Goal: Task Accomplishment & Management: Manage account settings

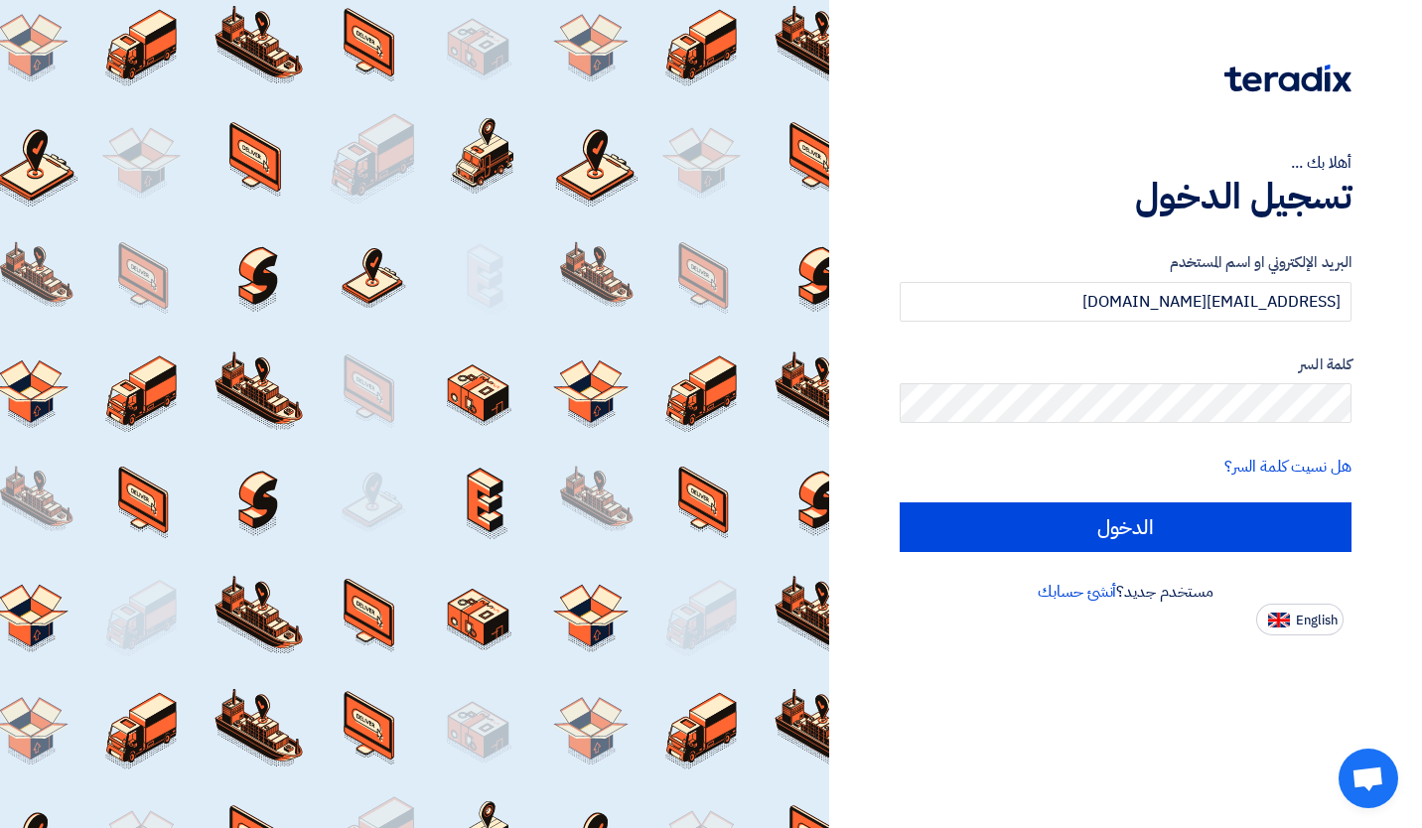
type input "[EMAIL_ADDRESS][DOMAIN_NAME]"
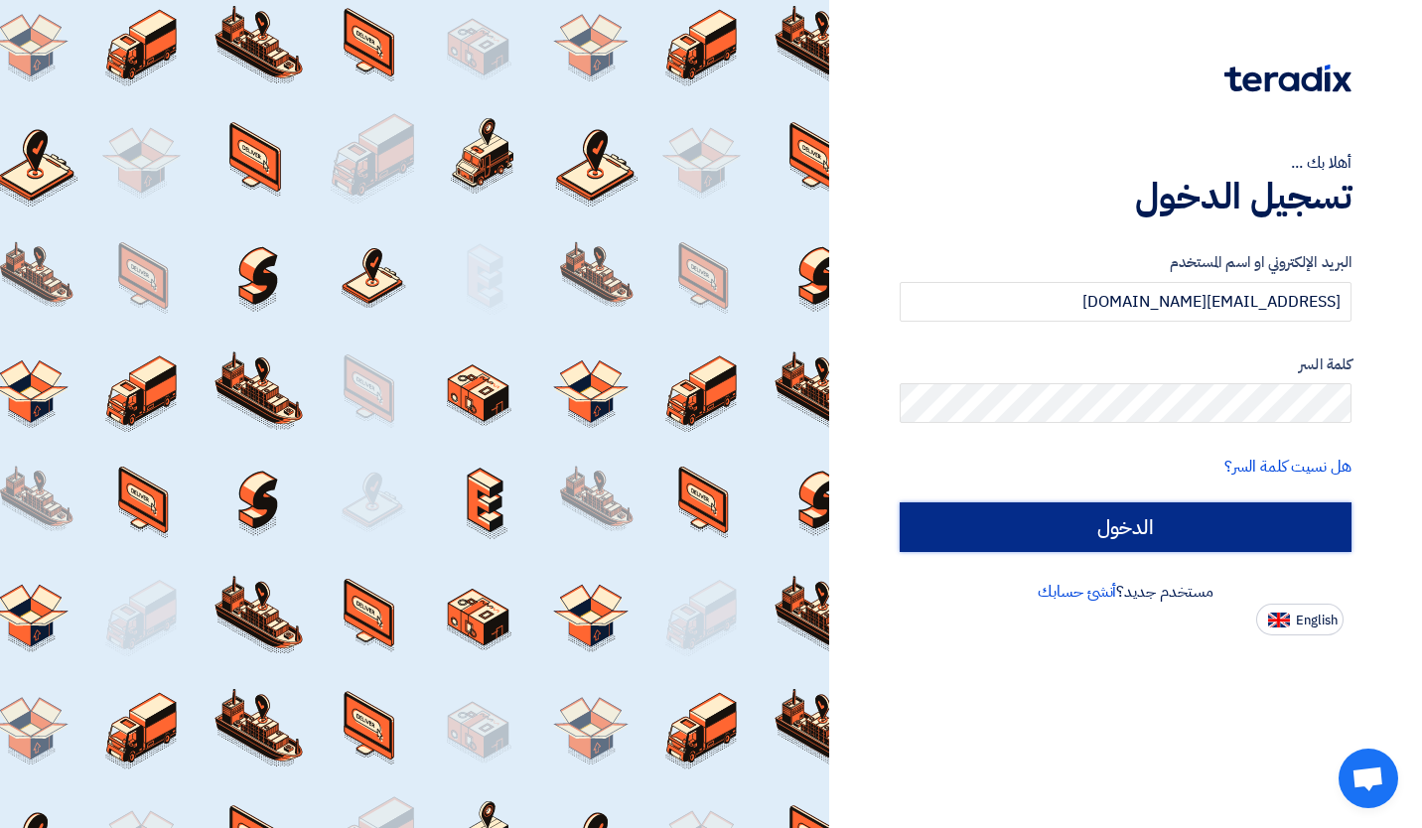
click at [1096, 532] on input "الدخول" at bounding box center [1126, 527] width 452 height 50
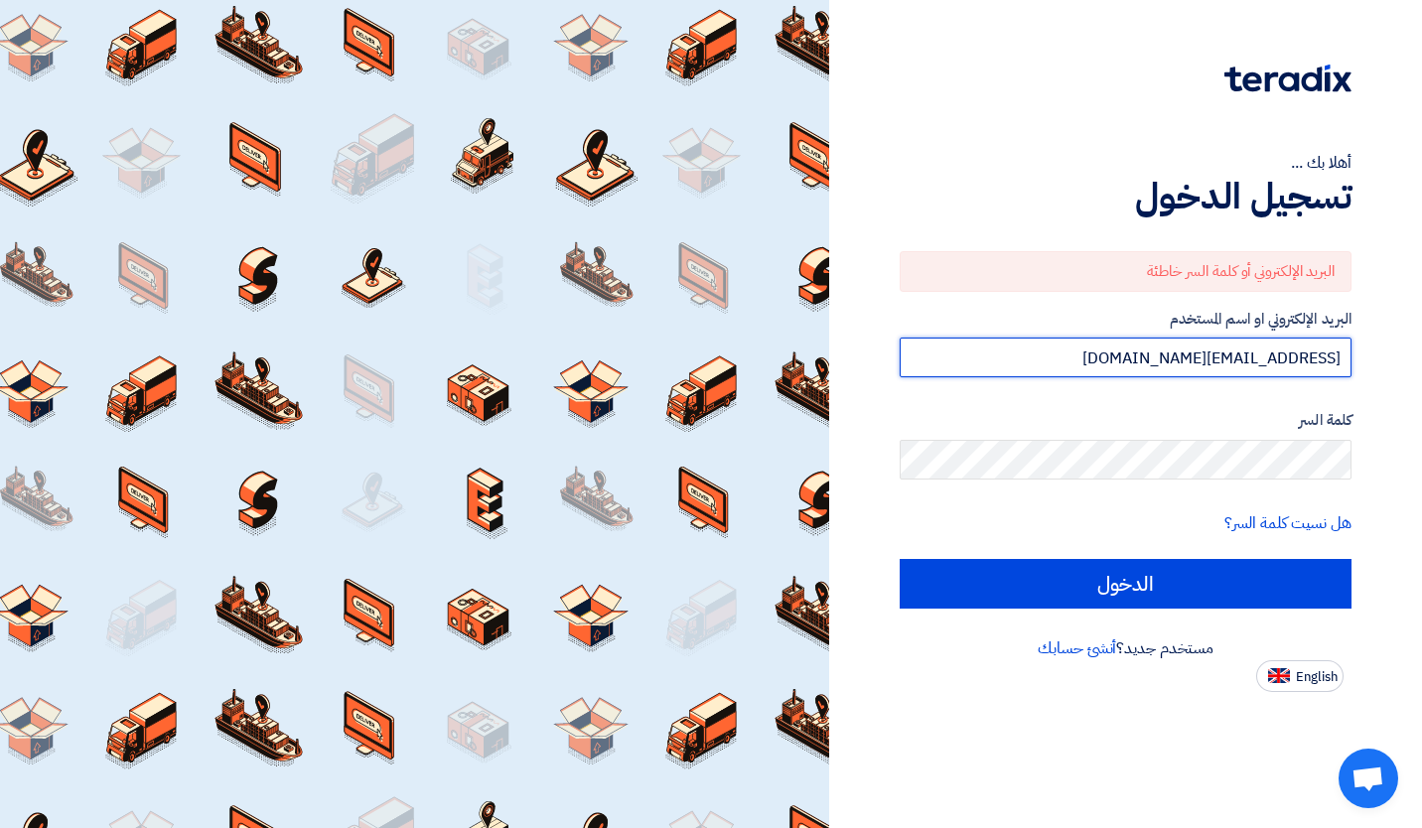
click at [1114, 359] on input "[EMAIL_ADDRESS][DOMAIN_NAME]" at bounding box center [1126, 358] width 452 height 40
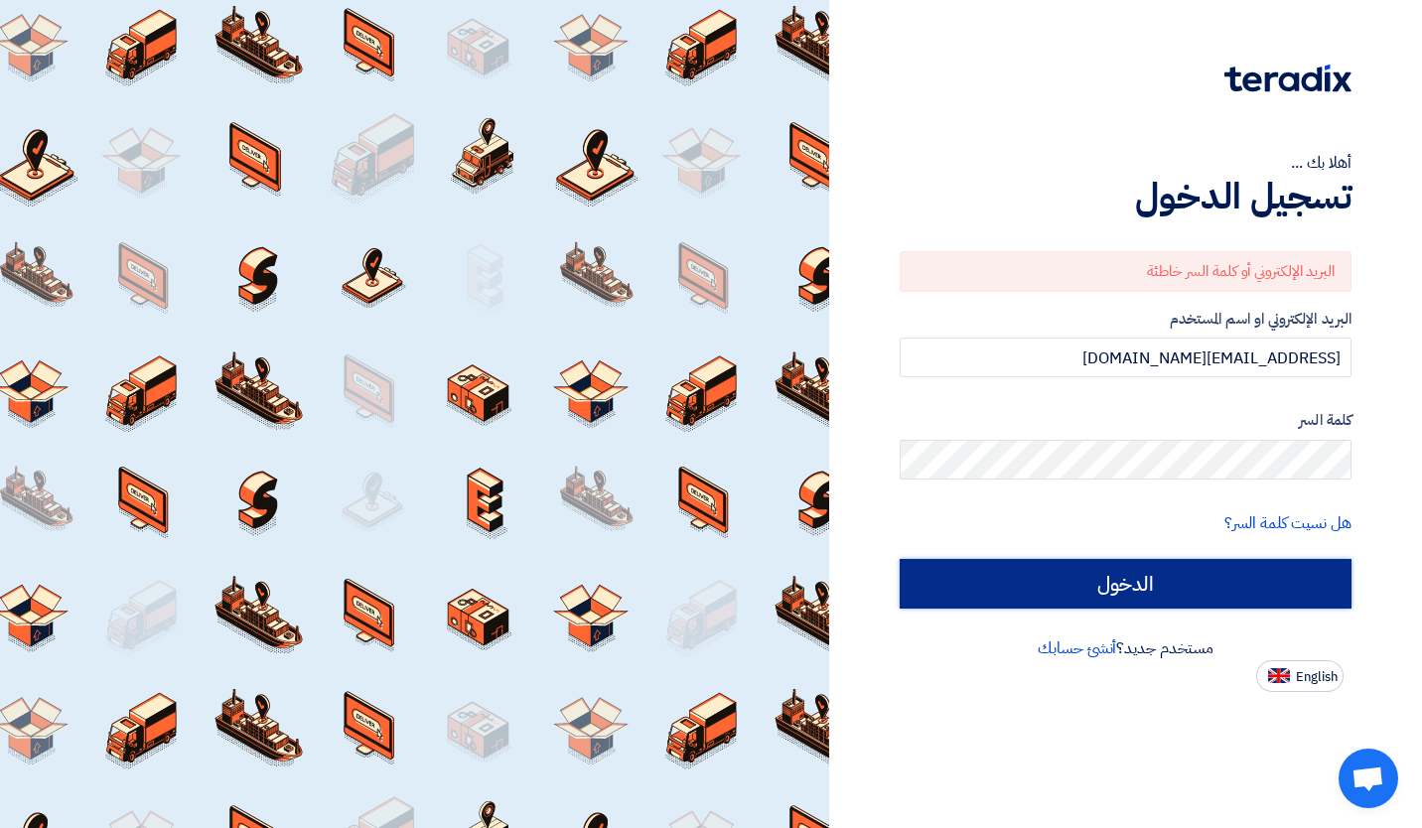
click at [1187, 580] on input "الدخول" at bounding box center [1126, 584] width 452 height 50
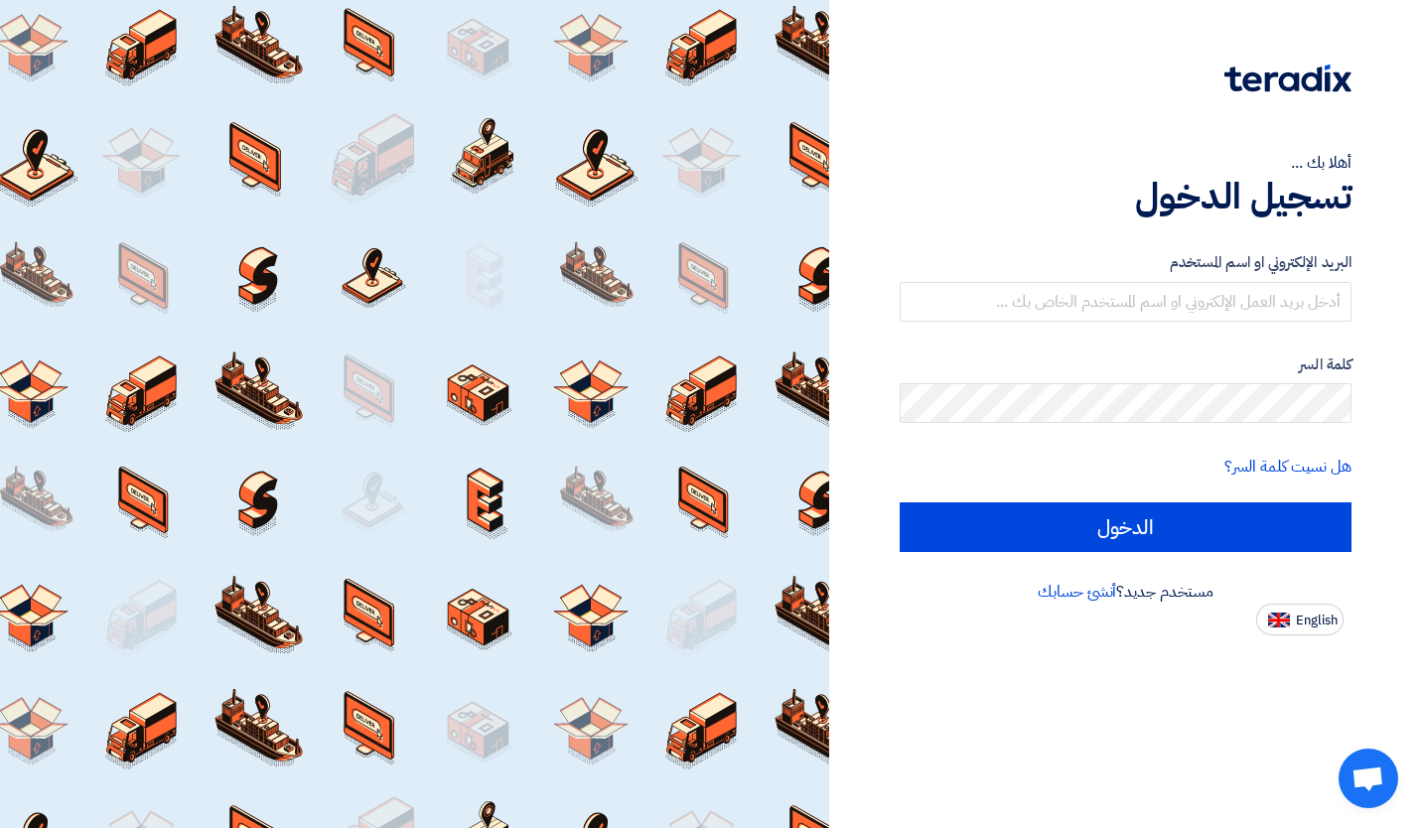
click at [1081, 708] on div "أهلا بك ... تسجيل الدخول البريد الإلكتروني او اسم المستخدم كلمة السر هل نسيت كل…" at bounding box center [1125, 414] width 593 height 828
click at [1297, 610] on button "English" at bounding box center [1299, 620] width 87 height 32
type input "Sign in"
